Goal: Communication & Community: Ask a question

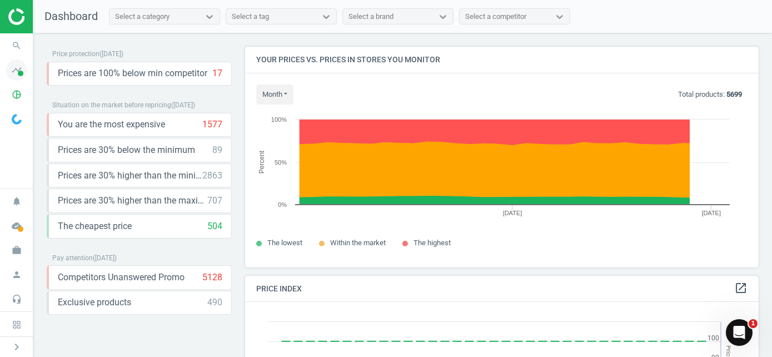
scroll to position [272, 522]
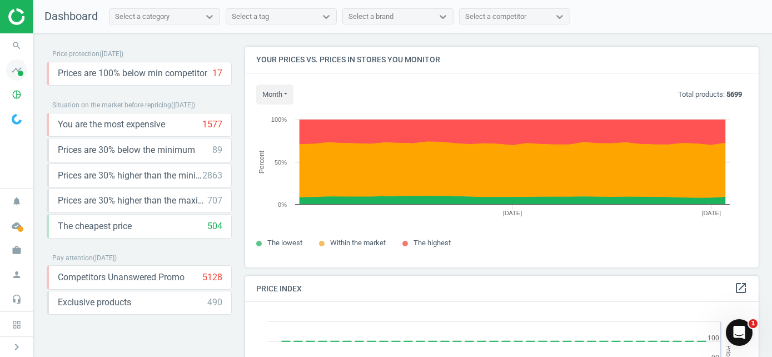
click at [19, 72] on span at bounding box center [21, 74] width 6 height 6
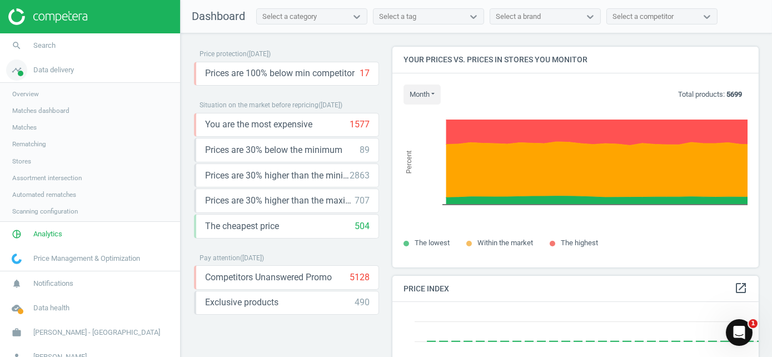
scroll to position [0, 0]
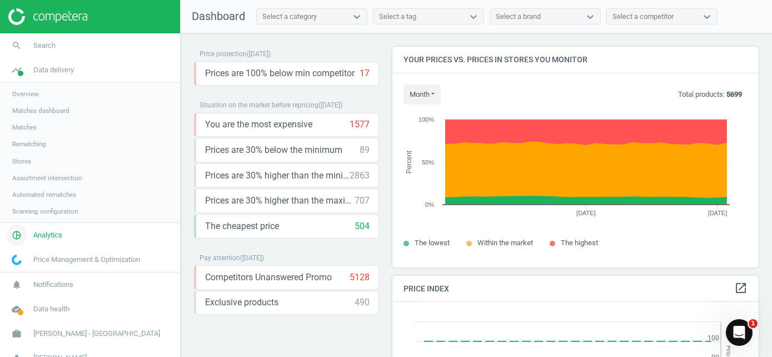
click at [19, 229] on icon "pie_chart_outlined" at bounding box center [16, 234] width 21 height 21
drag, startPoint x: 19, startPoint y: 229, endPoint x: 26, endPoint y: 141, distance: 89.2
click at [26, 146] on link "Price index" at bounding box center [90, 151] width 180 height 17
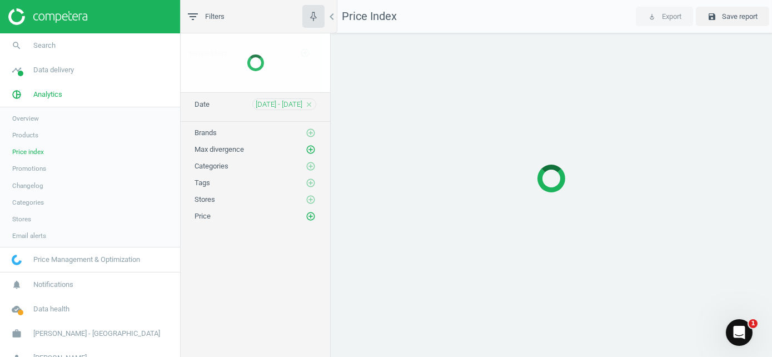
click at [26, 139] on link "Products" at bounding box center [90, 135] width 180 height 17
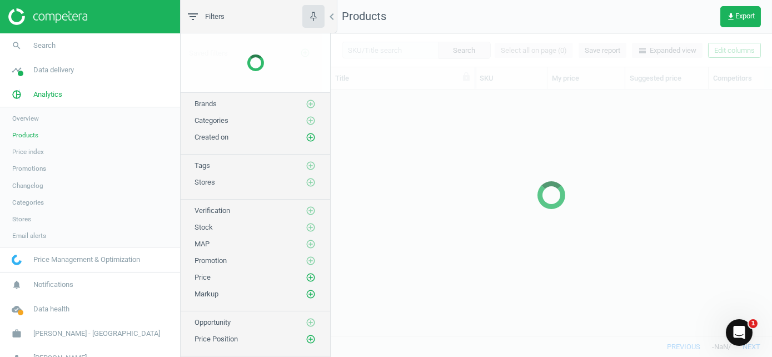
scroll to position [229, 432]
click at [27, 134] on span "Products" at bounding box center [25, 135] width 26 height 9
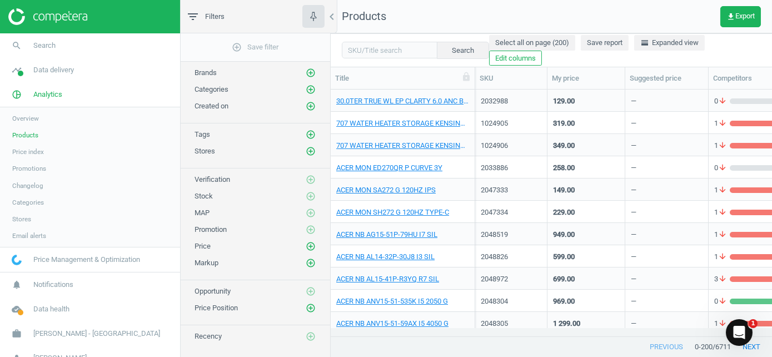
click at [212, 20] on span "Filters" at bounding box center [214, 17] width 19 height 10
click at [72, 18] on img at bounding box center [47, 16] width 79 height 17
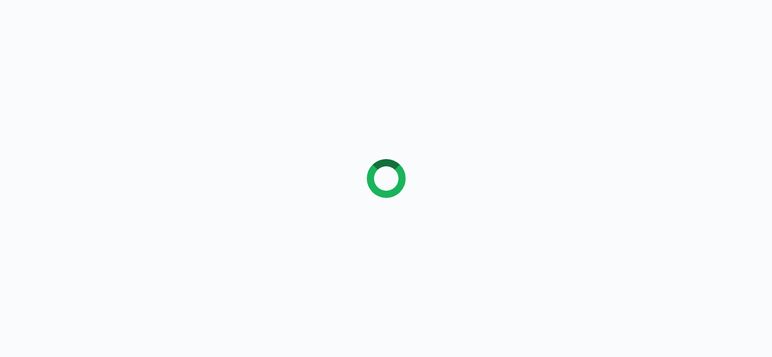
drag, startPoint x: 126, startPoint y: 18, endPoint x: 159, endPoint y: 15, distance: 33.5
click at [159, 15] on div at bounding box center [386, 178] width 772 height 357
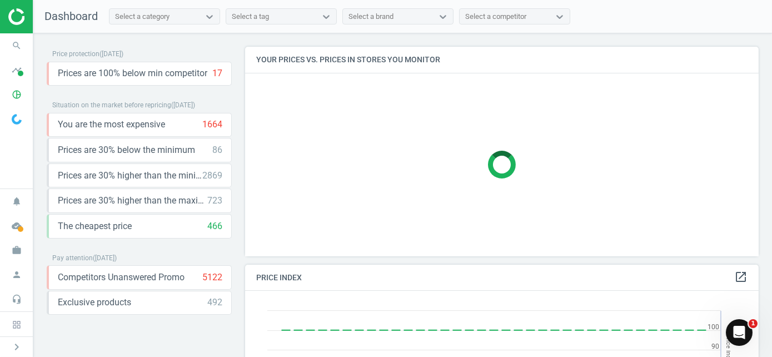
click at [733, 331] on icon "Open Intercom Messenger" at bounding box center [739, 332] width 18 height 18
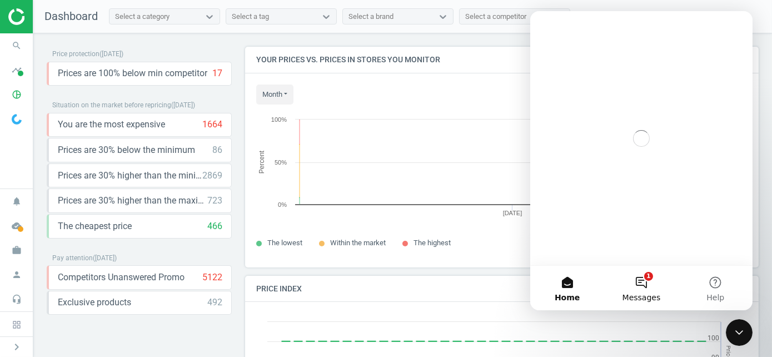
scroll to position [237, 522]
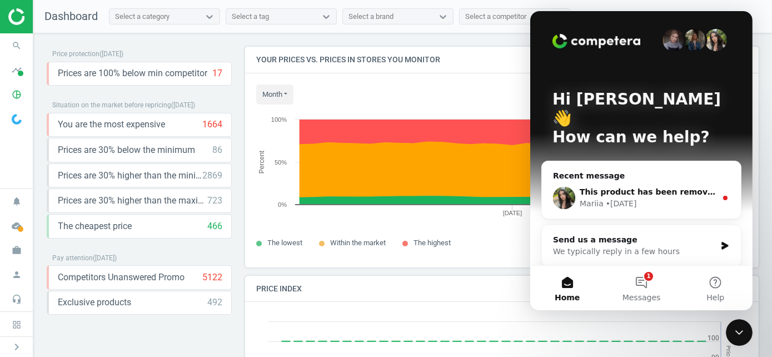
click at [649, 198] on div "Mariia • [DATE]" at bounding box center [647, 204] width 137 height 12
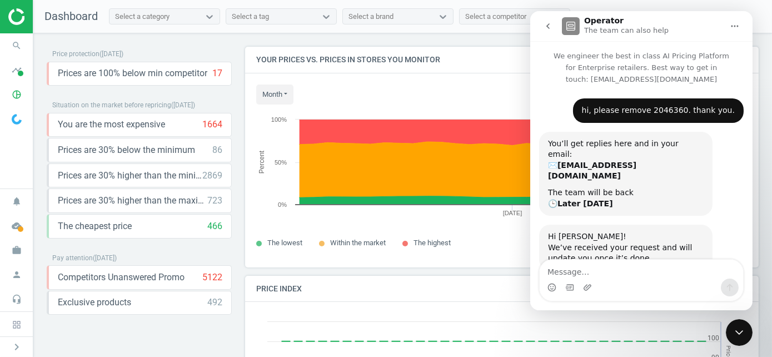
scroll to position [48, 0]
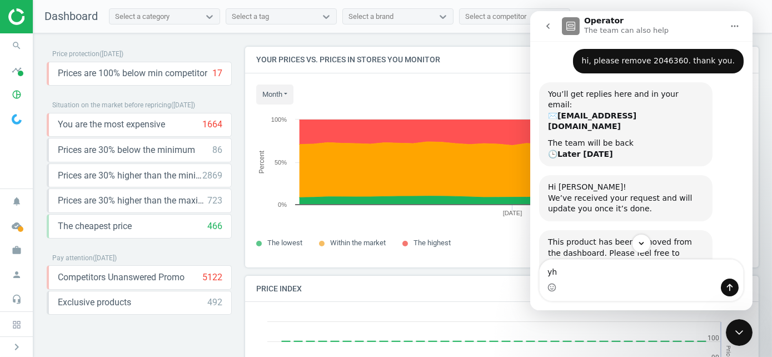
type textarea "y"
type textarea "thanks [PERSON_NAME]"
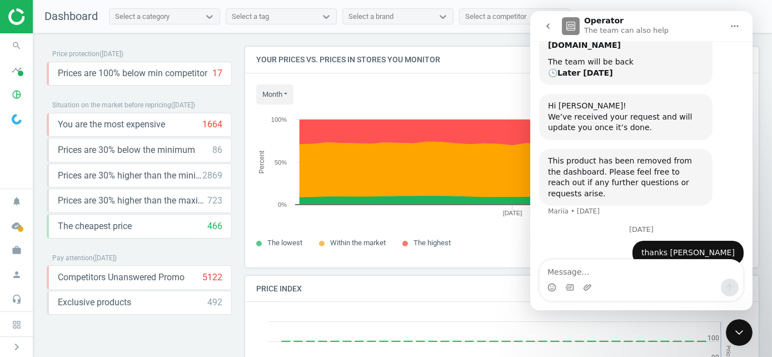
scroll to position [152, 0]
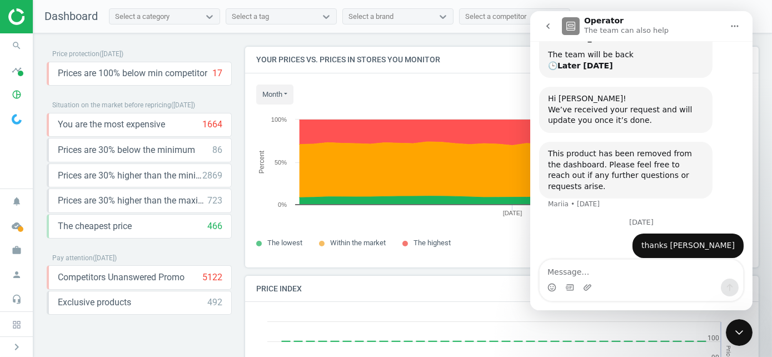
click at [547, 21] on button "go back" at bounding box center [547, 26] width 21 height 21
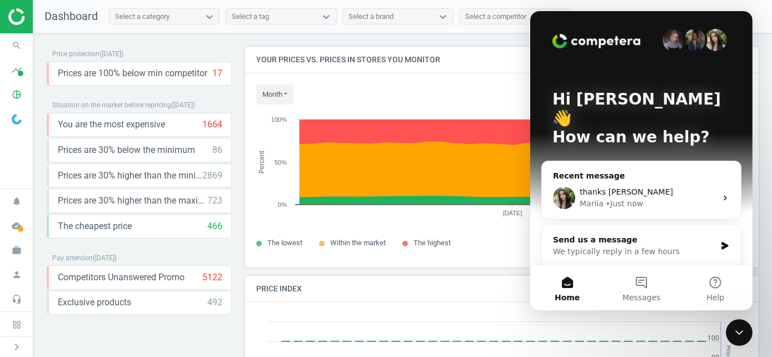
click at [641, 246] on div "We typically reply in a few hours" at bounding box center [633, 252] width 163 height 12
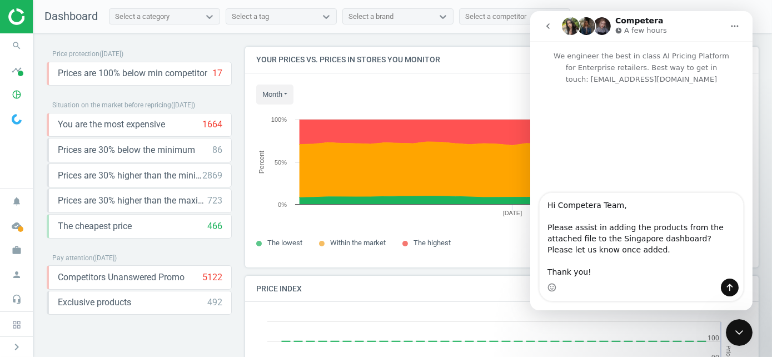
type textarea "Hi Competera Team, Please assist in adding the products from the attached file …"
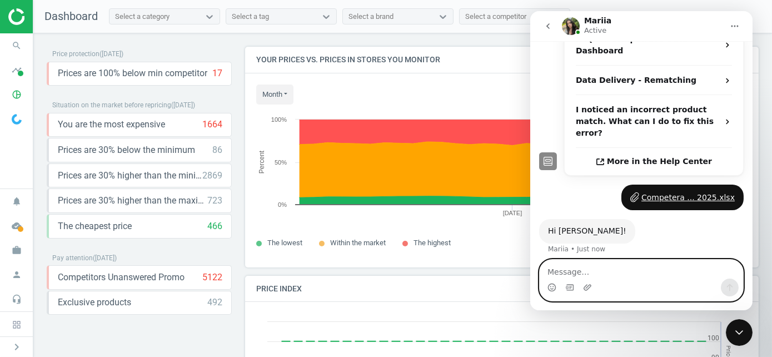
scroll to position [298, 0]
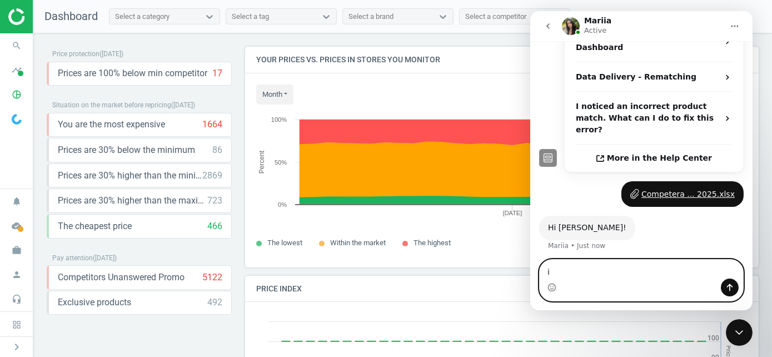
type textarea "i"
type textarea "hi [PERSON_NAME]"
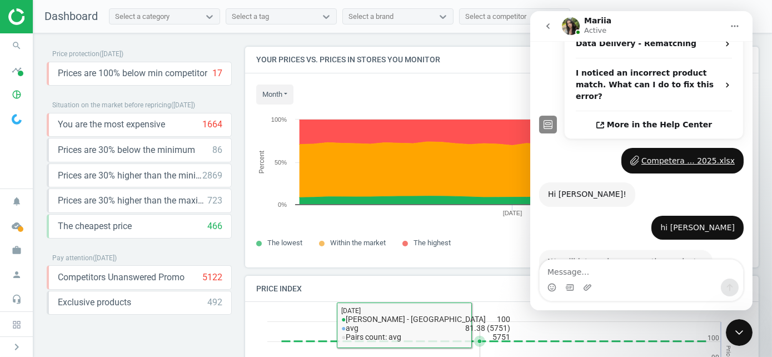
scroll to position [354, 0]
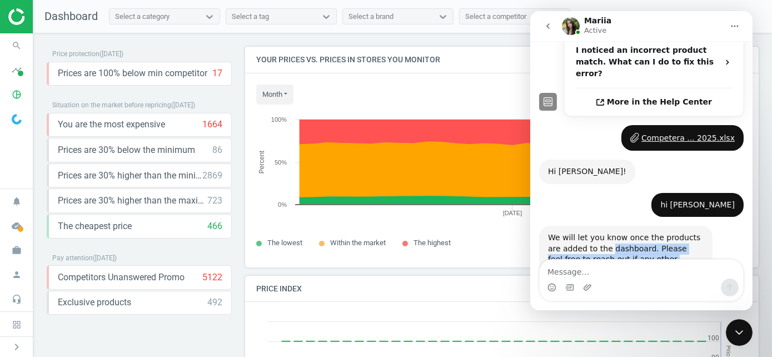
drag, startPoint x: 594, startPoint y: 199, endPoint x: 597, endPoint y: 223, distance: 24.1
click at [597, 232] on div "We will let you know once the products are added to the dashboard. Please feel …" at bounding box center [625, 259] width 156 height 54
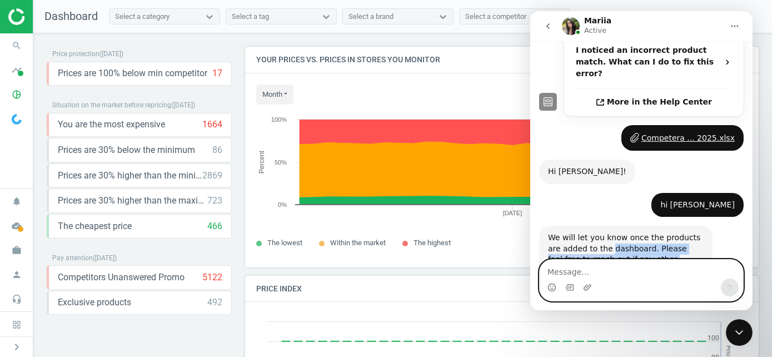
drag, startPoint x: 597, startPoint y: 223, endPoint x: 582, endPoint y: 269, distance: 48.0
click at [580, 266] on textarea "Message…" at bounding box center [640, 268] width 203 height 19
type textarea "ok thanks! looking forward to the update."
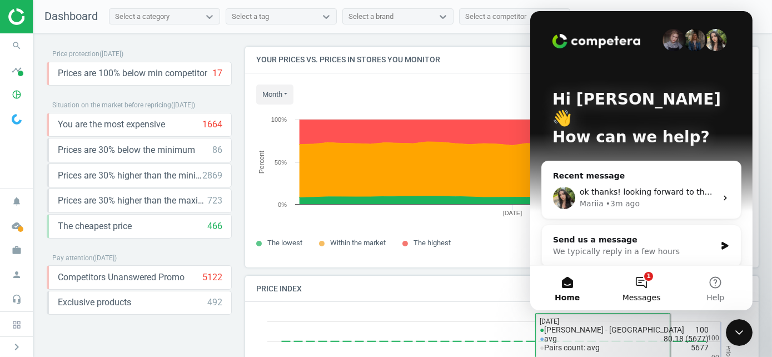
click at [645, 273] on button "1 Messages" at bounding box center [640, 288] width 74 height 44
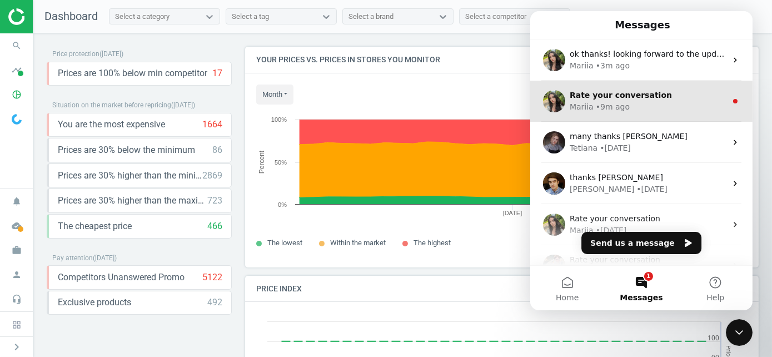
click at [632, 101] on div "Mariia • 9m ago" at bounding box center [647, 107] width 157 height 12
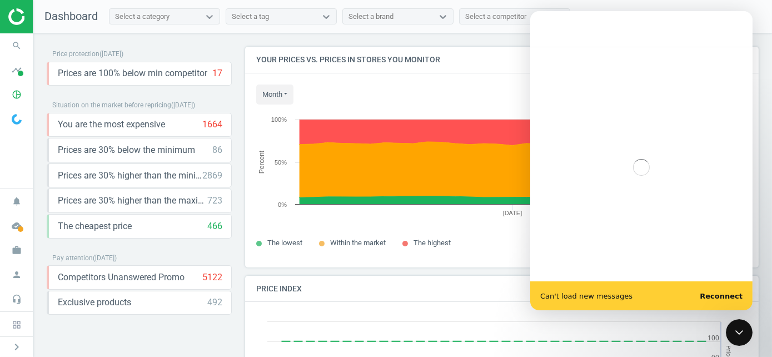
drag, startPoint x: 720, startPoint y: 249, endPoint x: 722, endPoint y: 282, distance: 33.4
click at [721, 248] on div "Intercom messenger" at bounding box center [641, 167] width 222 height 241
click at [721, 289] on div "Can't load new messages Reconnect" at bounding box center [641, 295] width 222 height 29
click at [723, 292] on b "Reconnect" at bounding box center [720, 296] width 43 height 8
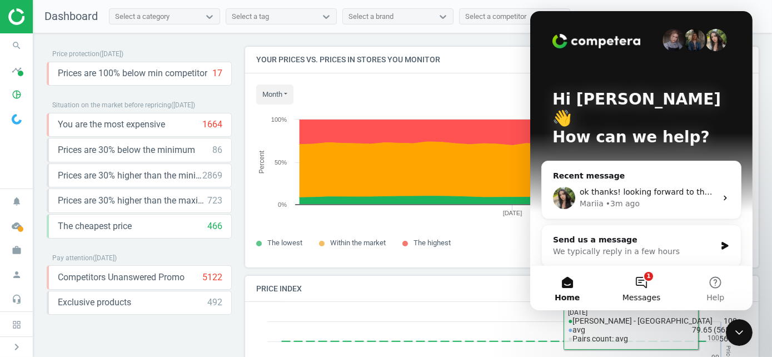
click at [641, 271] on button "1 Messages" at bounding box center [640, 288] width 74 height 44
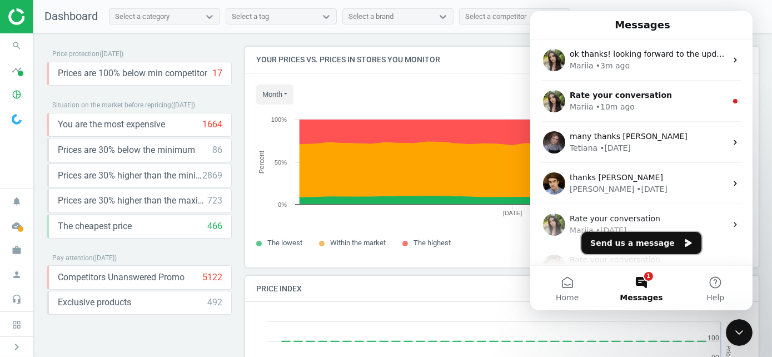
click at [641, 236] on button "Send us a message" at bounding box center [641, 243] width 120 height 22
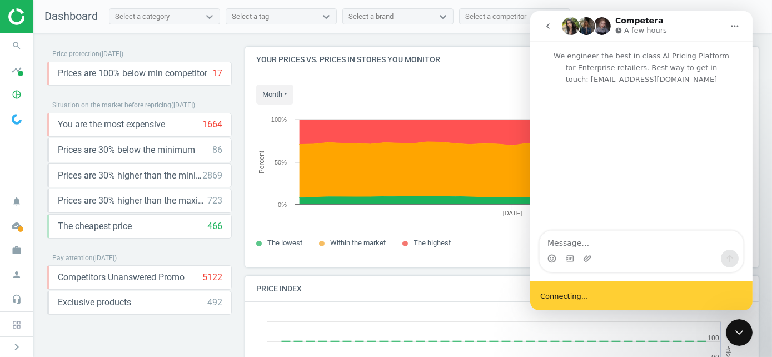
click at [743, 333] on icon "Close Intercom Messenger" at bounding box center [738, 331] width 13 height 13
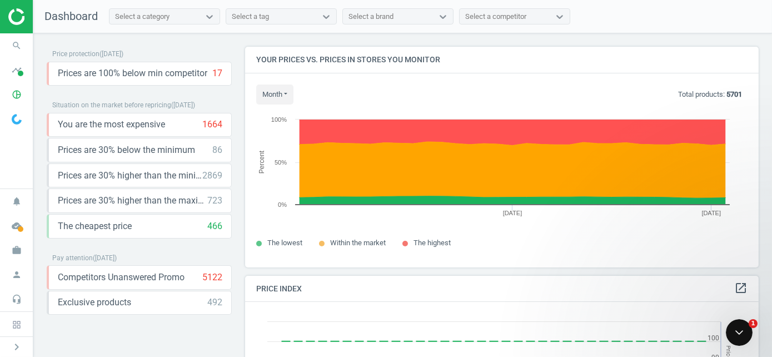
scroll to position [0, 0]
